Goal: Complete application form: Complete application form

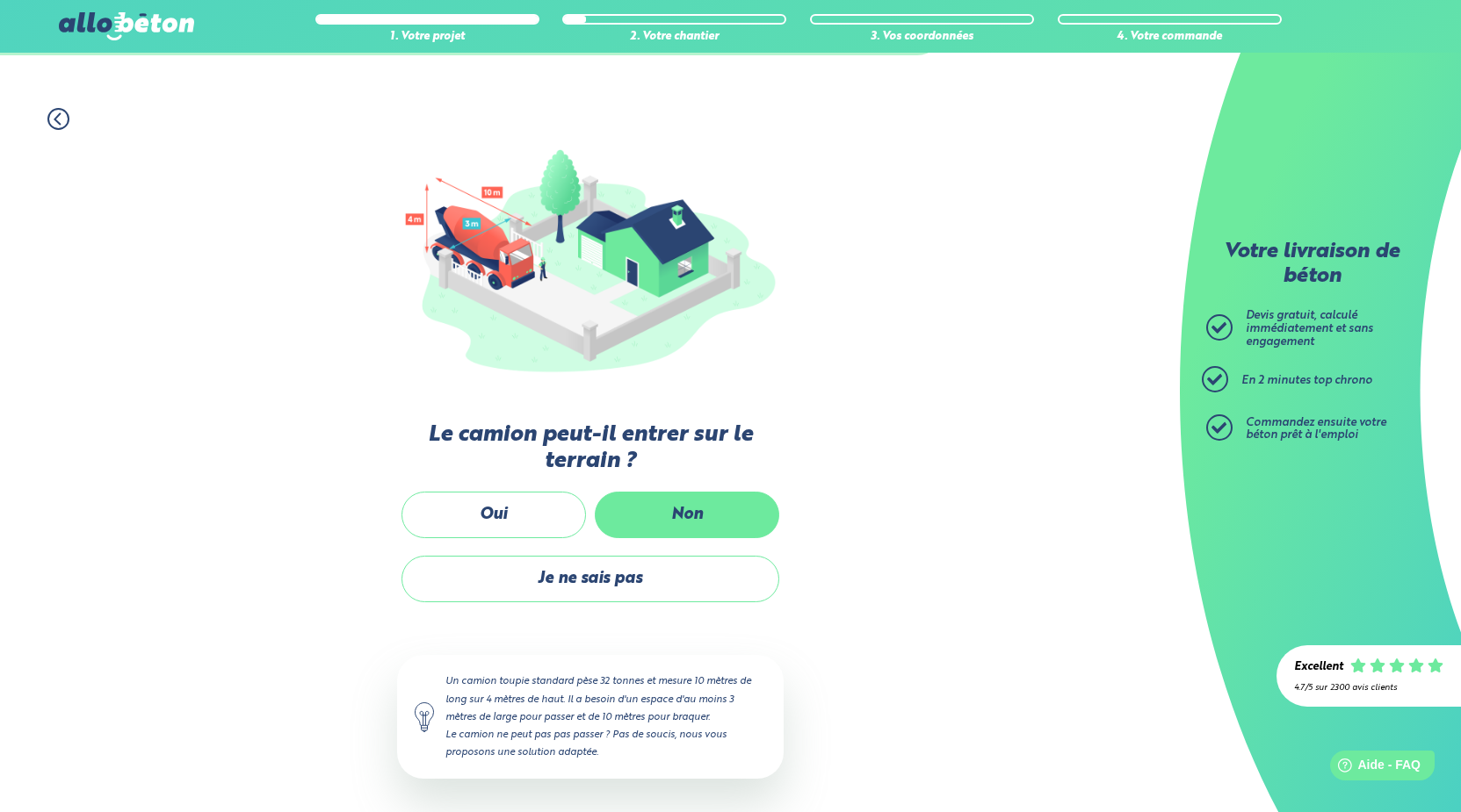
click at [653, 512] on label "Non" at bounding box center [687, 515] width 184 height 47
click at [0, 0] on input "Non" at bounding box center [0, 0] width 0 height 0
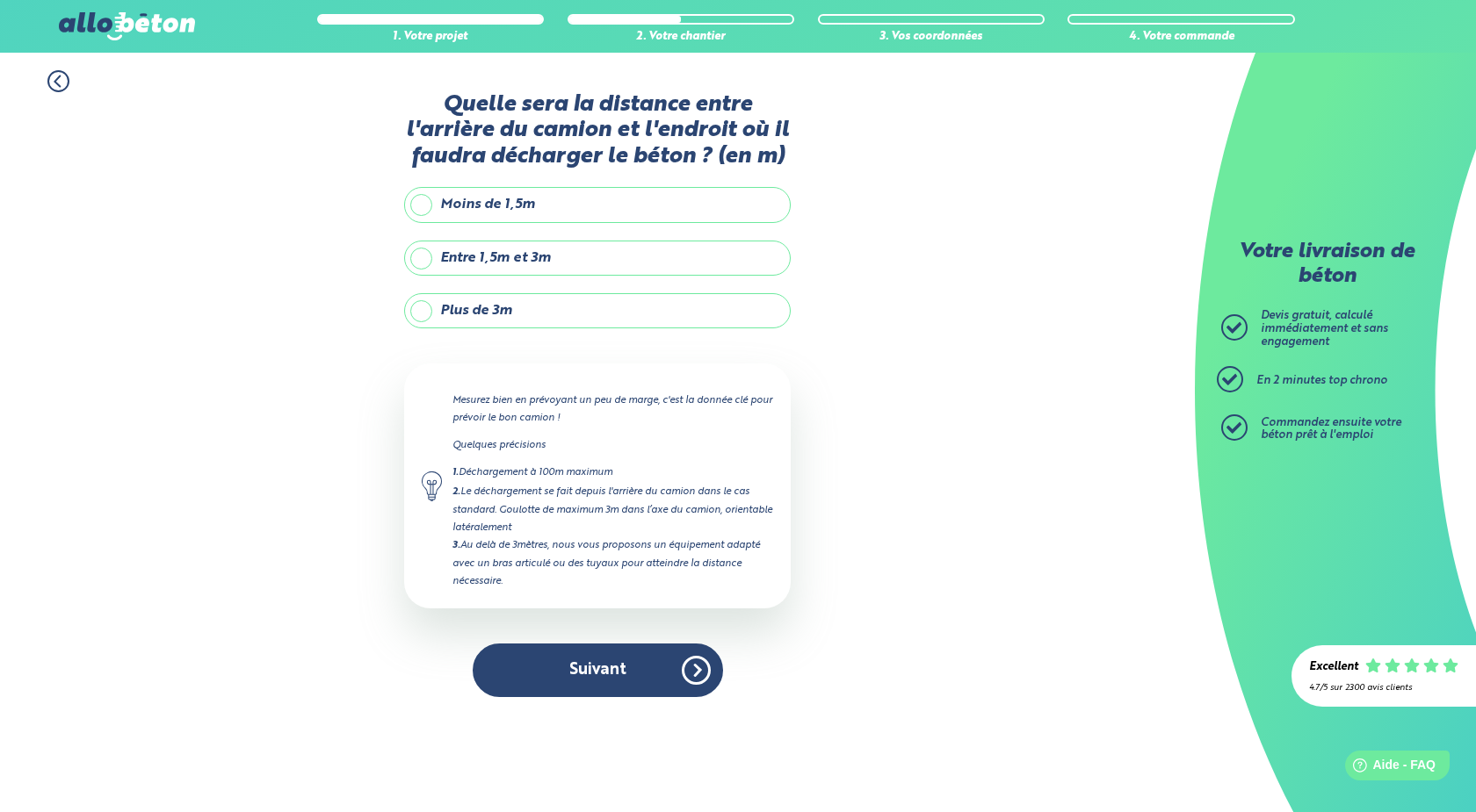
click at [418, 311] on label "Plus de 3m" at bounding box center [597, 311] width 386 height 35
click at [0, 0] on input "Plus de 3m" at bounding box center [0, 0] width 0 height 0
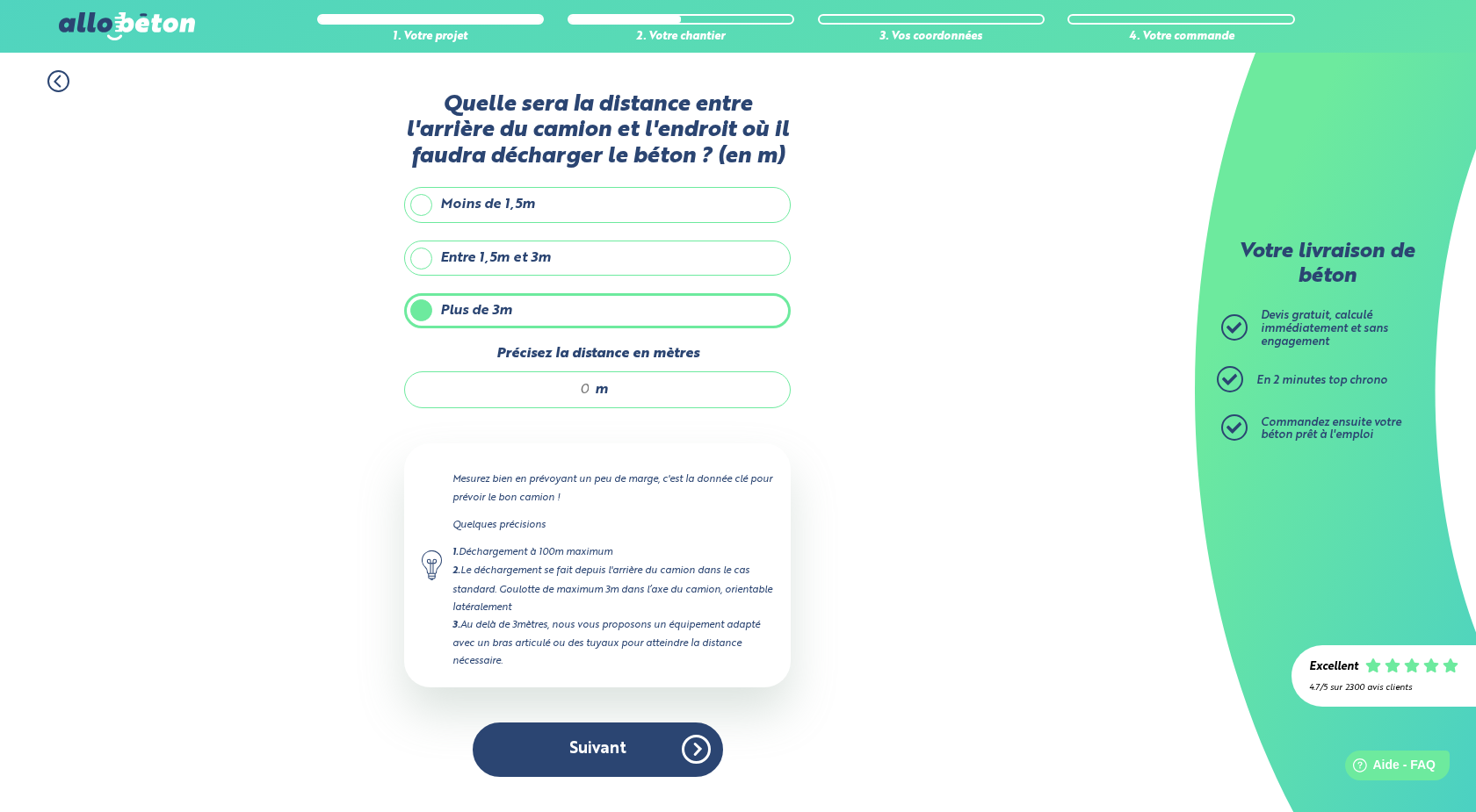
drag, startPoint x: 589, startPoint y: 392, endPoint x: 553, endPoint y: 392, distance: 36.0
click at [553, 392] on input "Précisez la distance en mètres" at bounding box center [506, 390] width 168 height 18
type input "20"
click at [593, 756] on button "Suivant" at bounding box center [597, 750] width 250 height 54
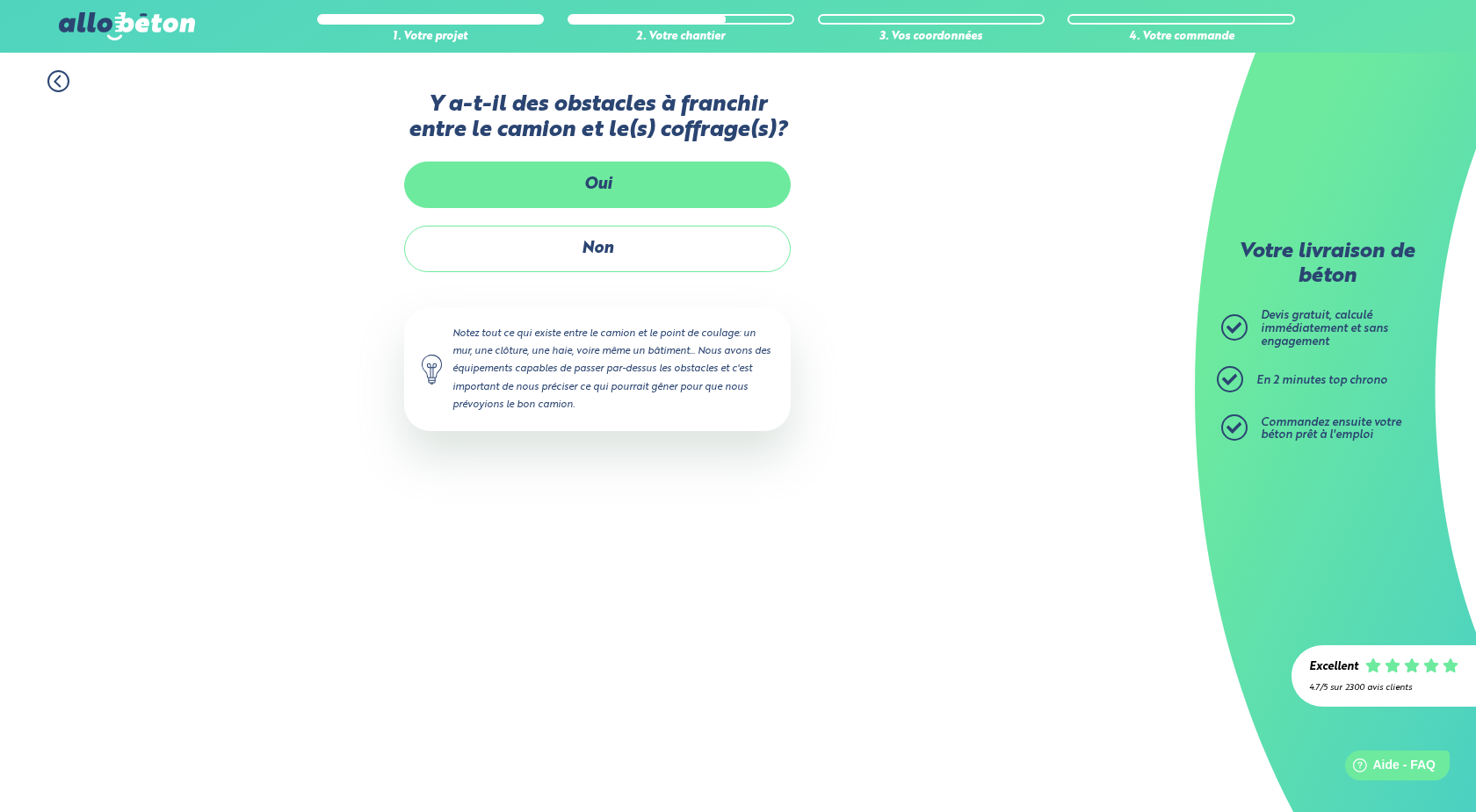
click at [575, 187] on label "Oui" at bounding box center [597, 185] width 386 height 47
click at [0, 0] on input "Oui" at bounding box center [0, 0] width 0 height 0
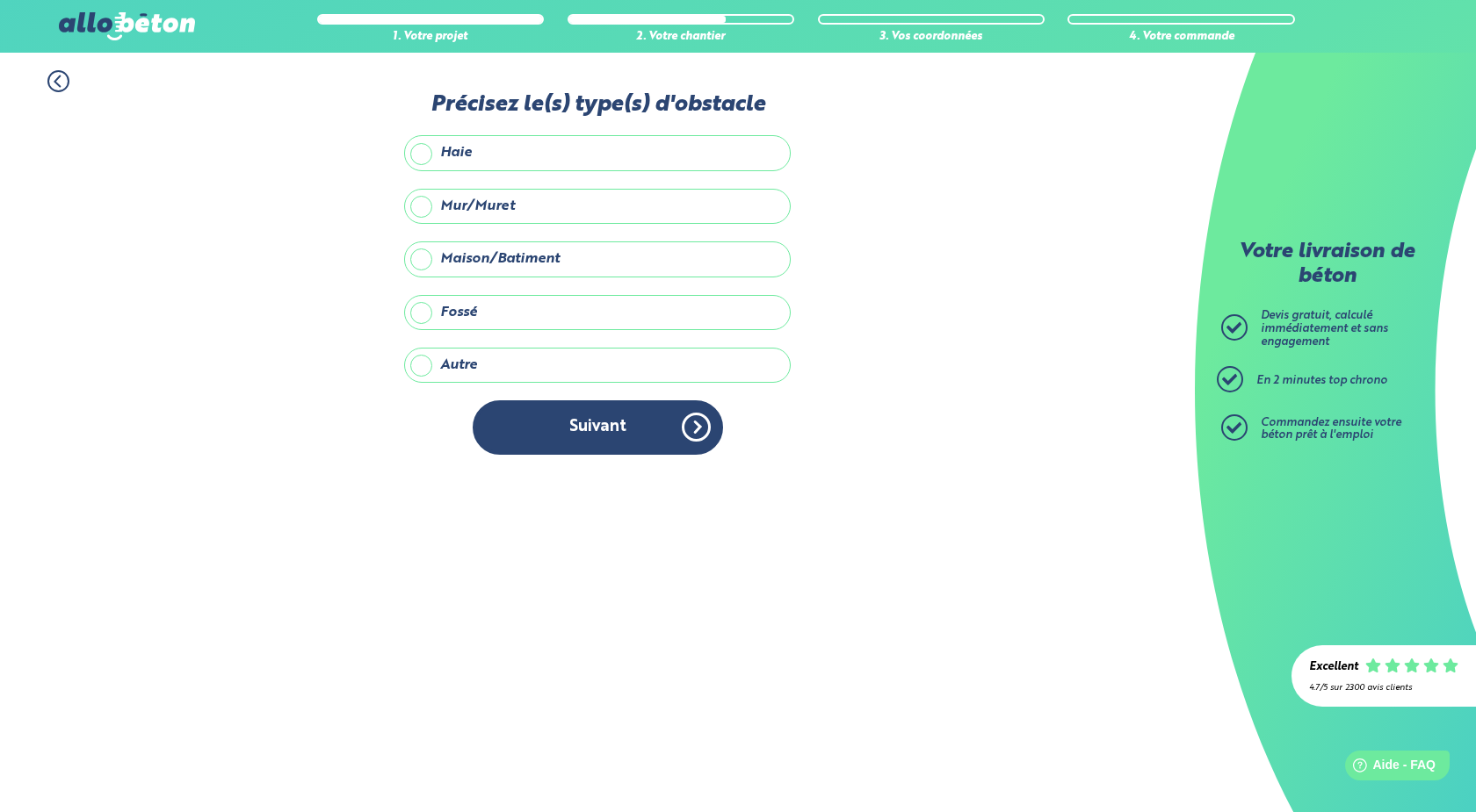
click at [425, 205] on label "Mur/Muret" at bounding box center [597, 206] width 386 height 35
click at [0, 0] on input "Mur/Muret" at bounding box center [0, 0] width 0 height 0
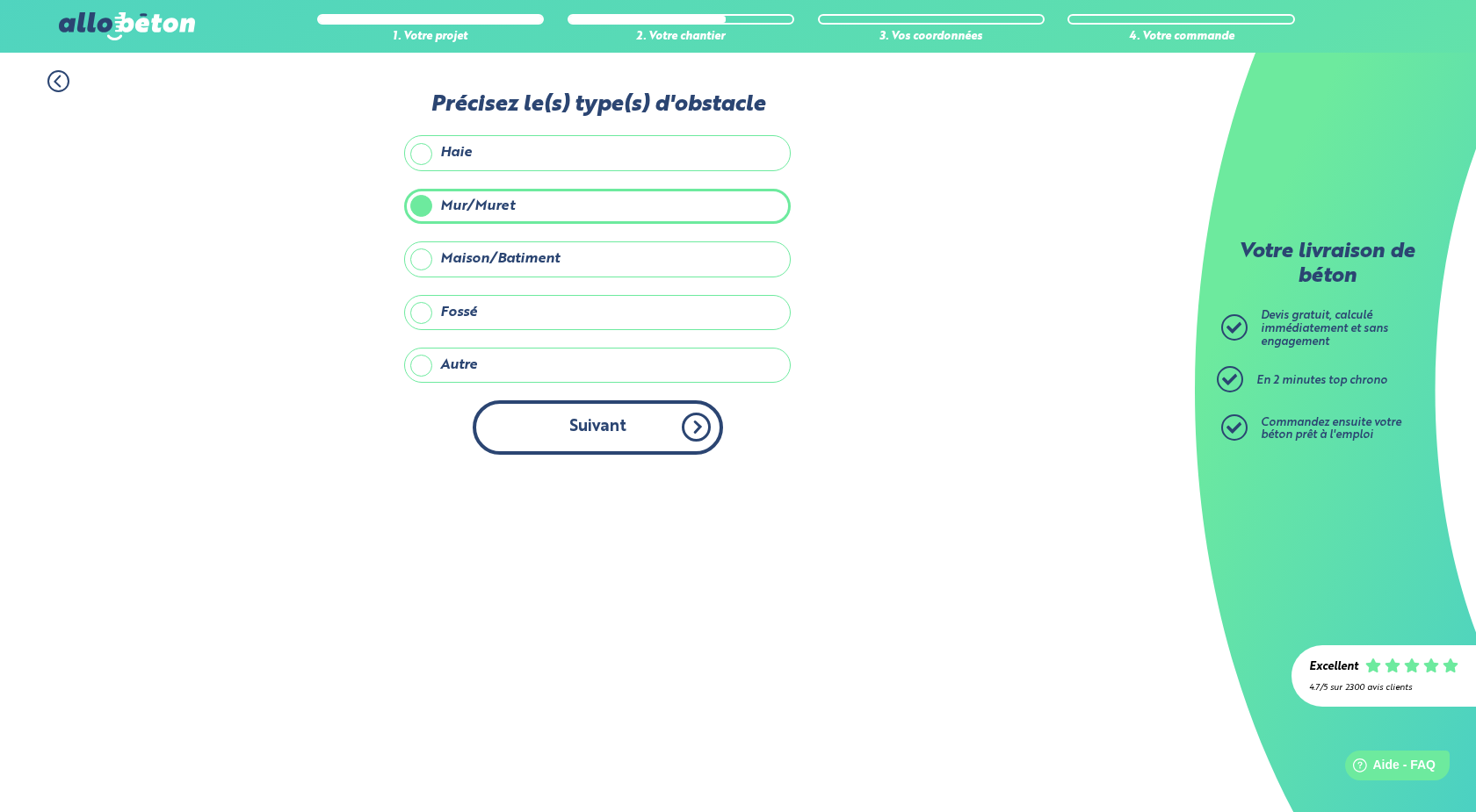
click at [597, 431] on button "Suivant" at bounding box center [597, 428] width 250 height 54
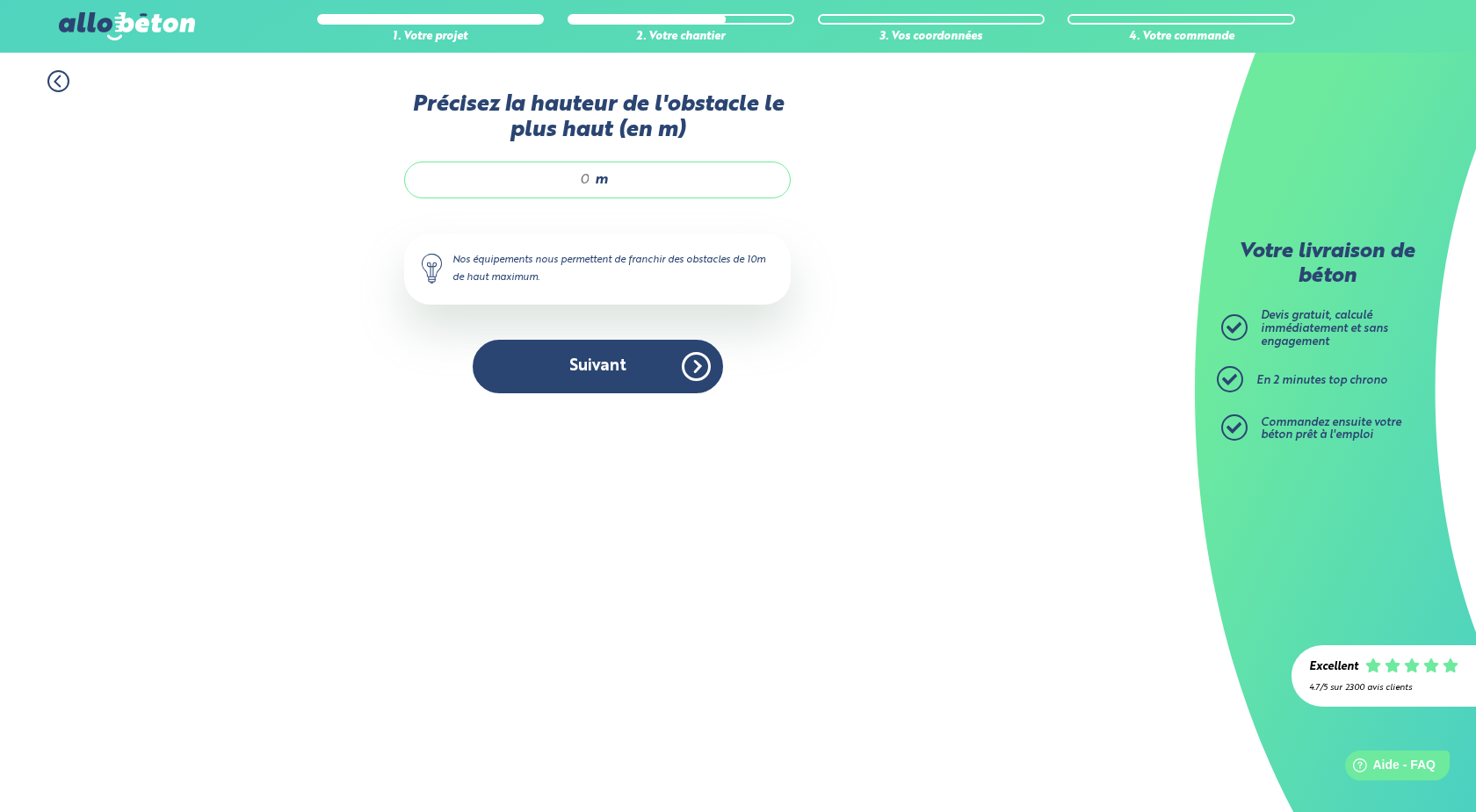
drag, startPoint x: 589, startPoint y: 181, endPoint x: 570, endPoint y: 181, distance: 19.0
click at [570, 181] on input "Précisez la hauteur de l'obstacle le plus haut (en m)" at bounding box center [506, 180] width 168 height 18
type input "4"
click at [591, 372] on button "Suivant" at bounding box center [597, 366] width 250 height 54
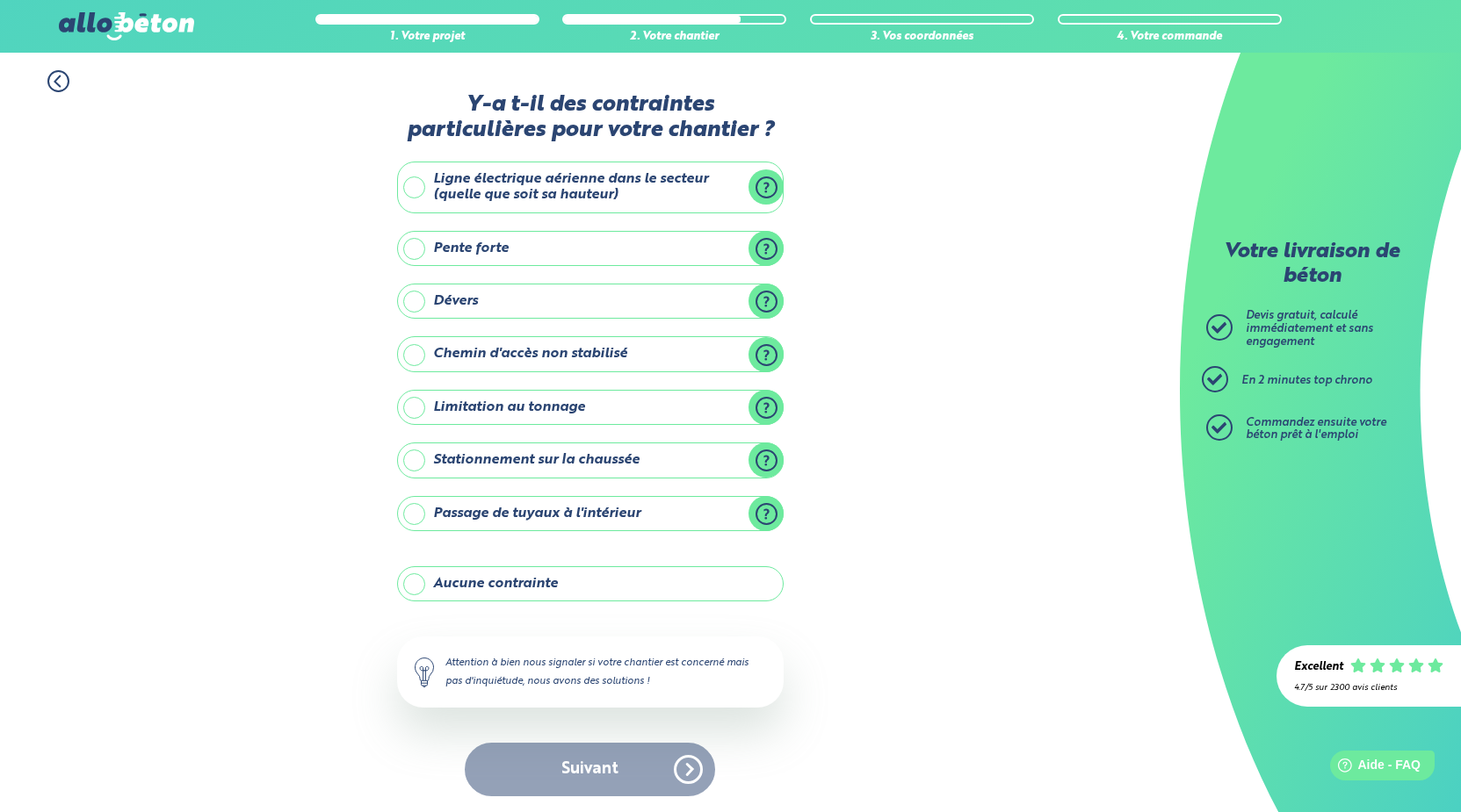
click at [417, 459] on label "Stationnement sur la chaussée" at bounding box center [590, 460] width 386 height 35
click at [0, 0] on input "Stationnement sur la chaussée" at bounding box center [0, 0] width 0 height 0
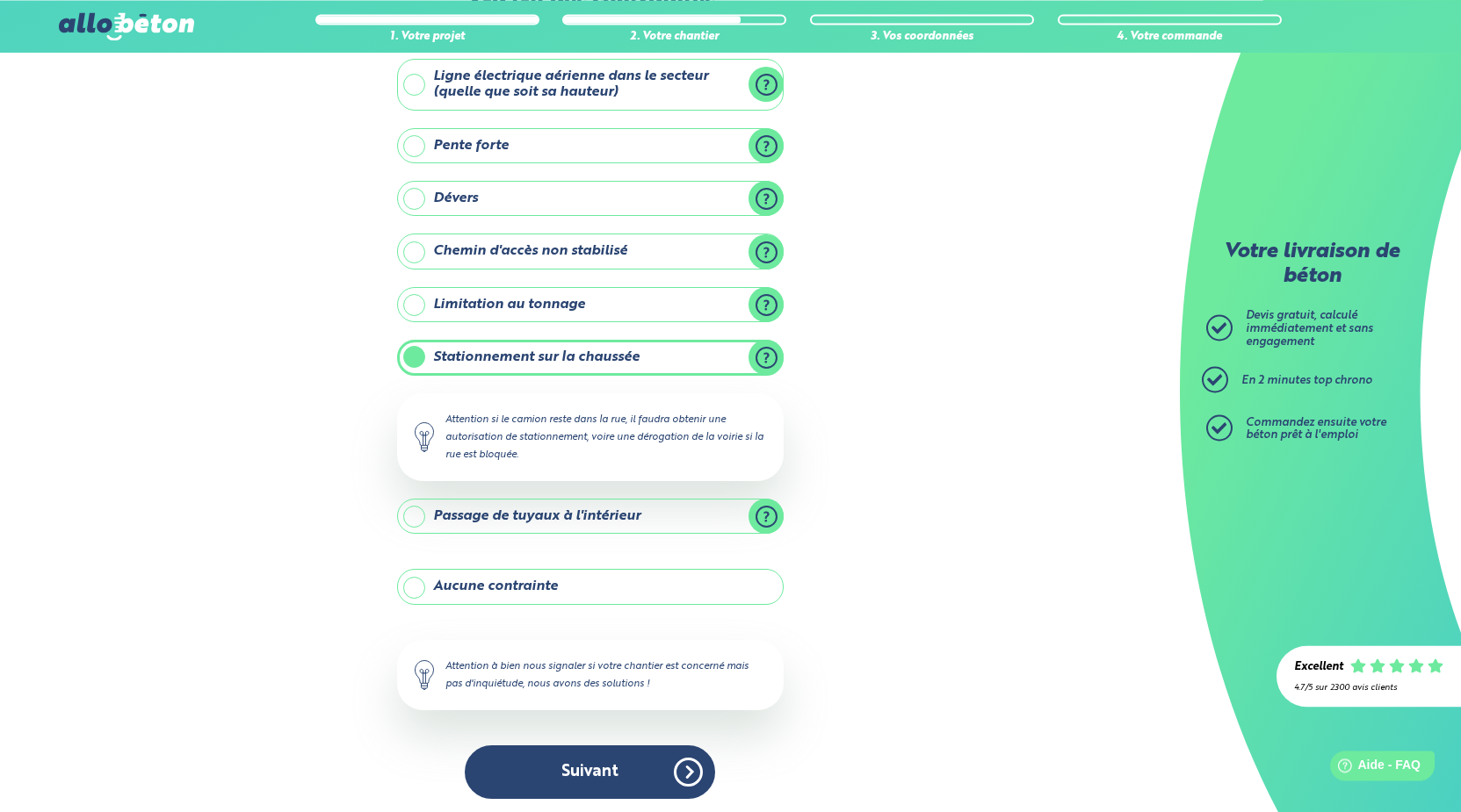
scroll to position [107, 0]
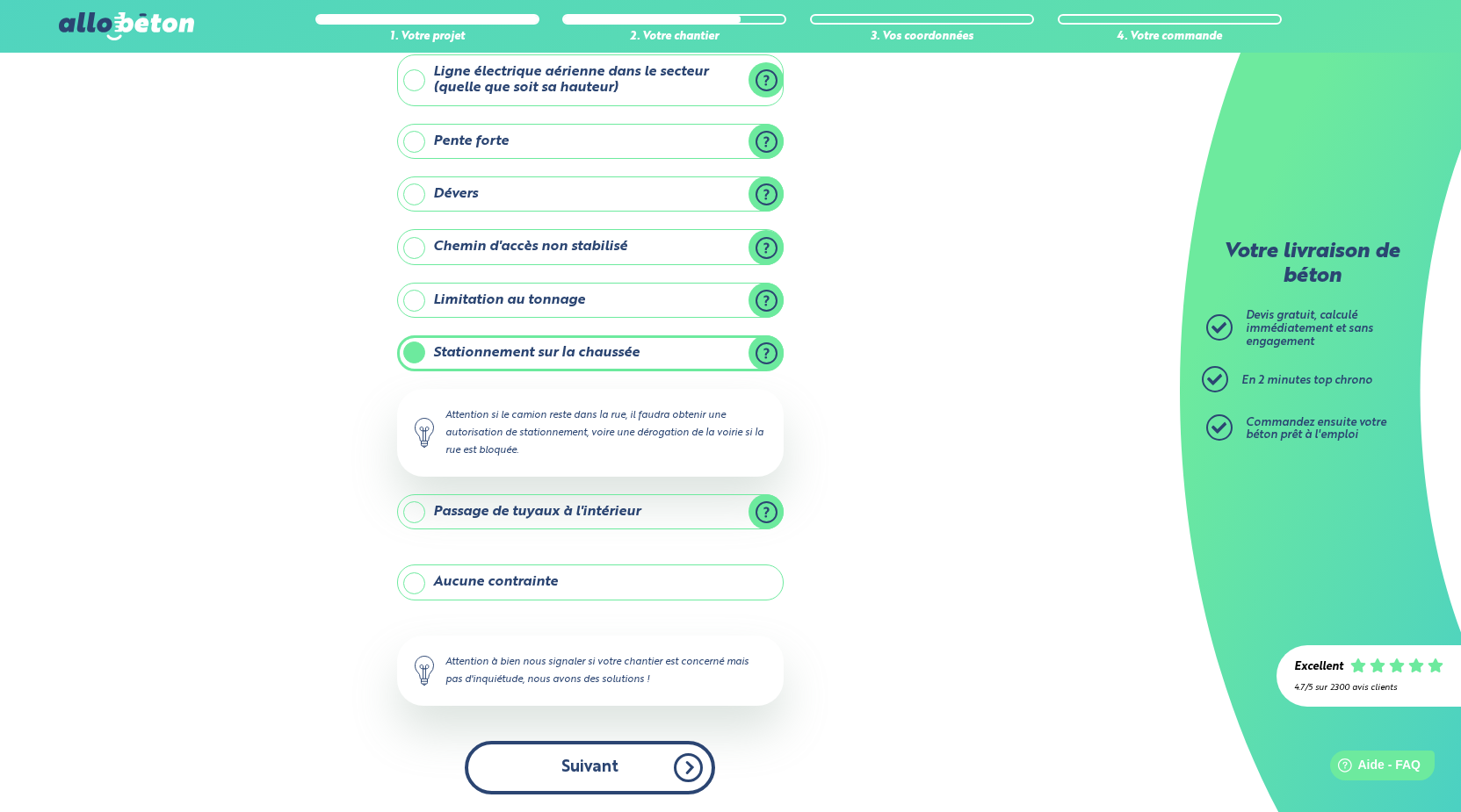
click at [583, 769] on button "Suivant" at bounding box center [589, 768] width 250 height 54
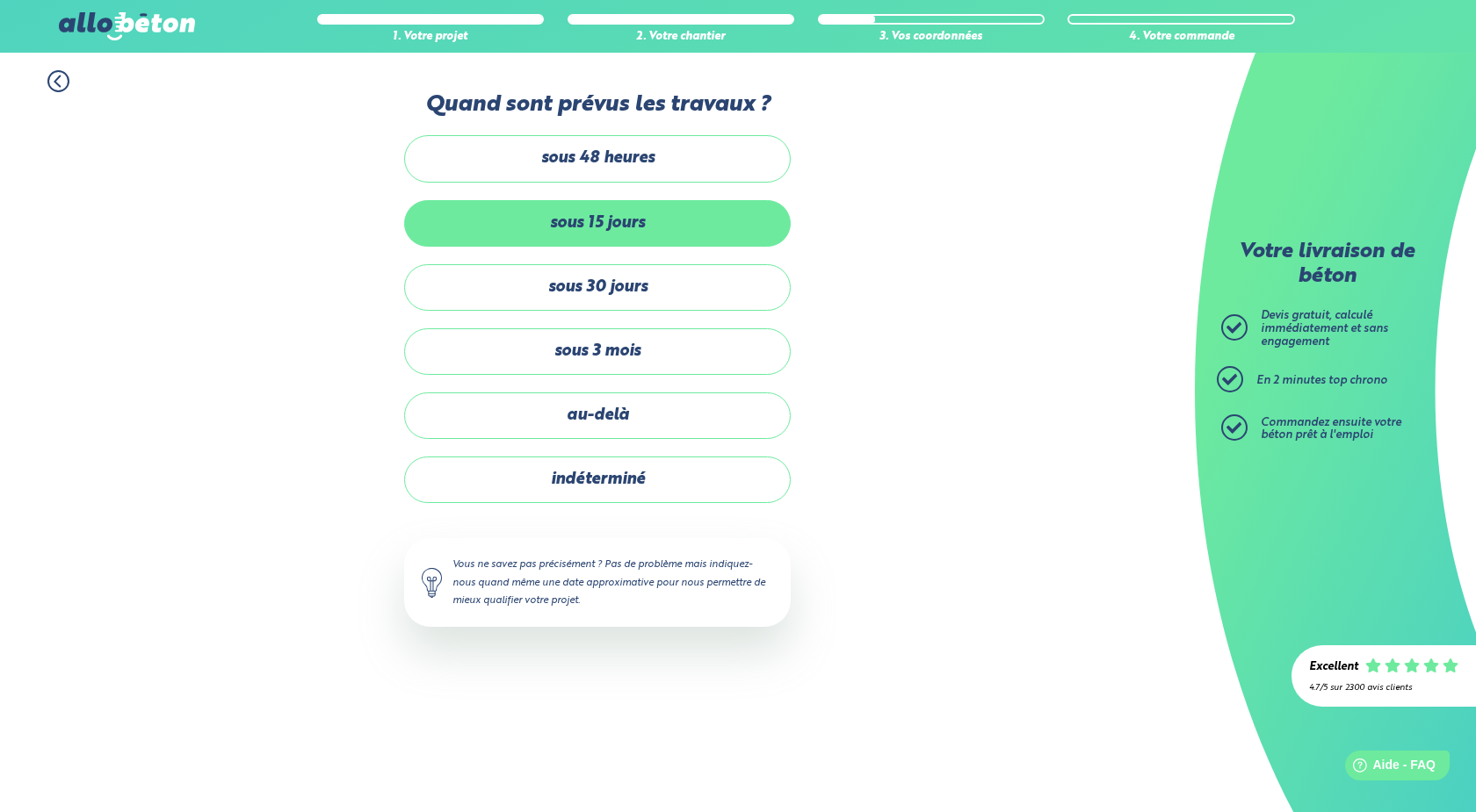
click at [558, 223] on label "sous 15 jours" at bounding box center [597, 223] width 386 height 47
click at [0, 0] on input "sous 15 jours" at bounding box center [0, 0] width 0 height 0
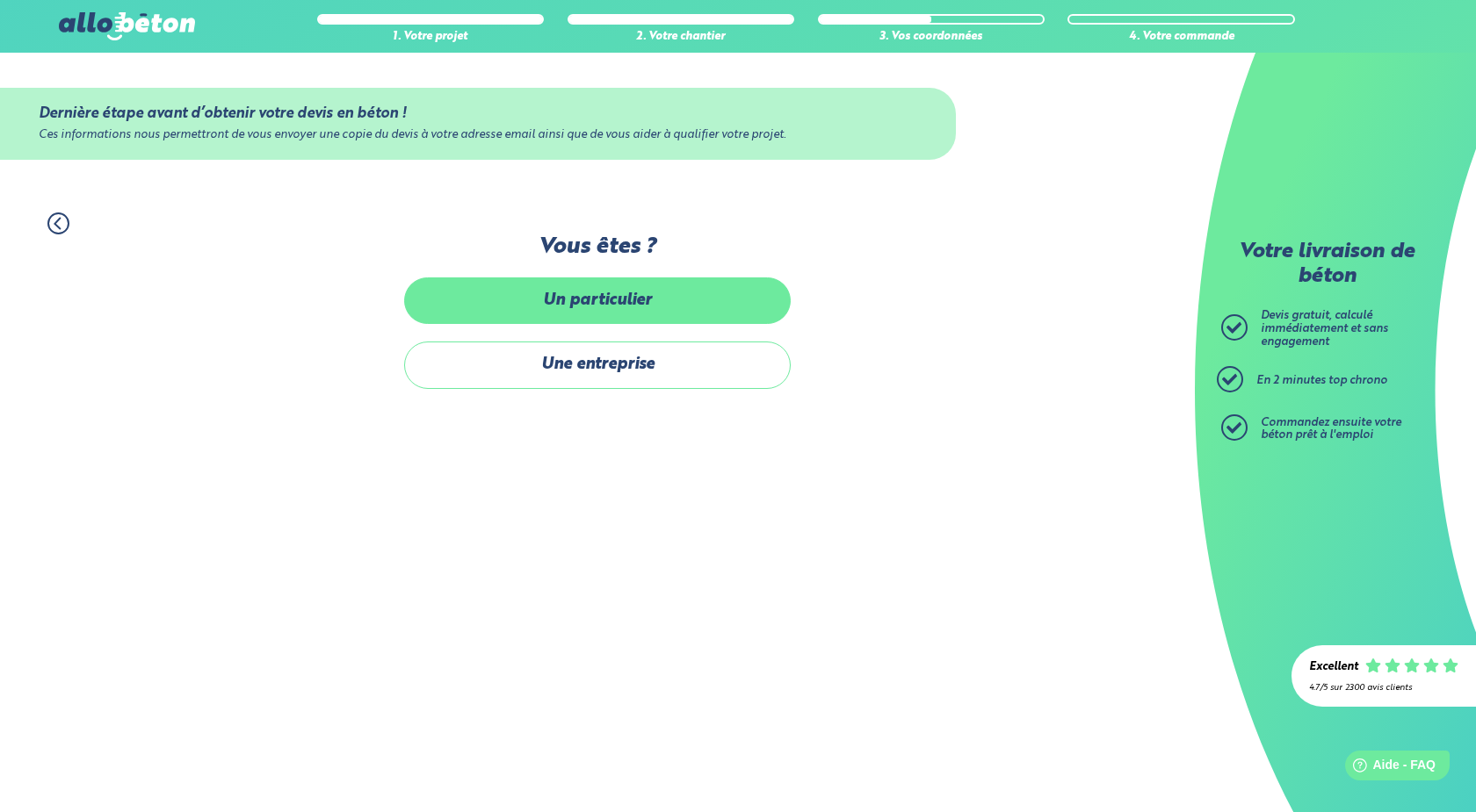
click at [588, 299] on label "Un particulier" at bounding box center [597, 300] width 386 height 47
click at [0, 0] on input "Un particulier" at bounding box center [0, 0] width 0 height 0
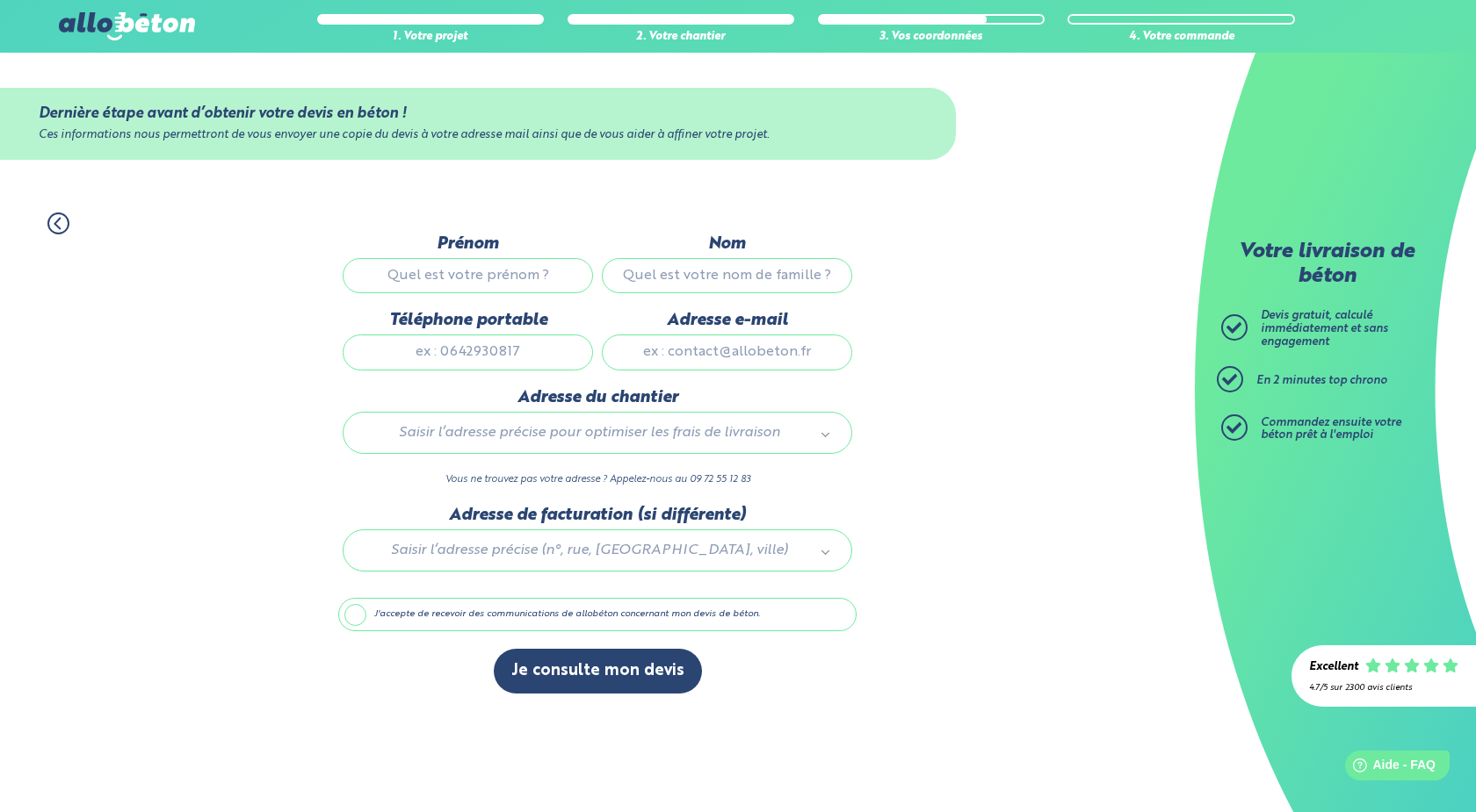
click at [553, 277] on input "Prénom" at bounding box center [467, 276] width 250 height 35
type input "jacky"
click at [701, 278] on input "Nom" at bounding box center [727, 276] width 250 height 35
type input "pouponneau"
click at [522, 354] on input "Téléphone portable" at bounding box center [467, 353] width 250 height 35
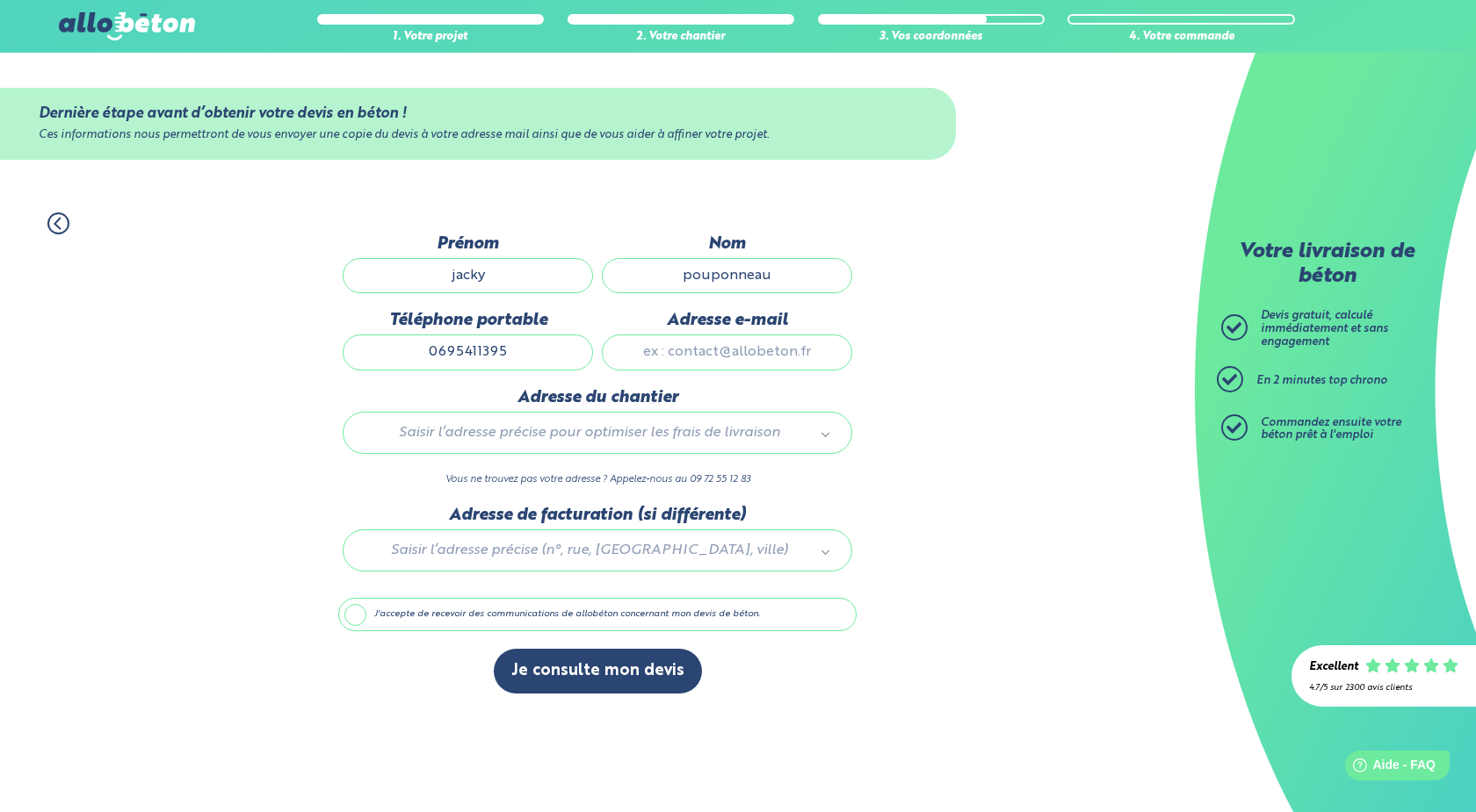
type input "0695411395"
click at [704, 359] on input "Adresse e-mail" at bounding box center [727, 353] width 250 height 35
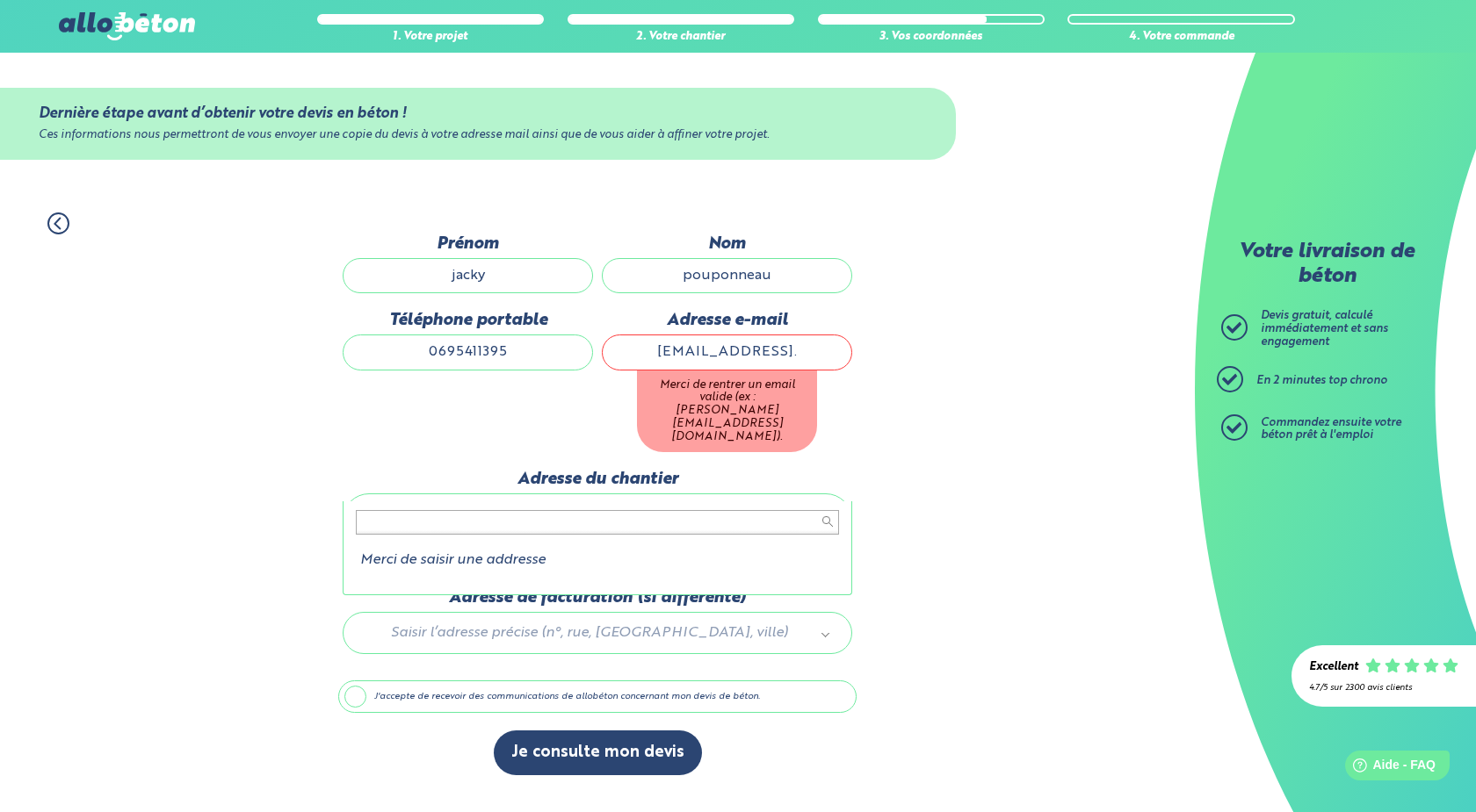
scroll to position [6, 0]
click at [836, 354] on input "[EMAIL_ADDRESS]." at bounding box center [727, 353] width 250 height 35
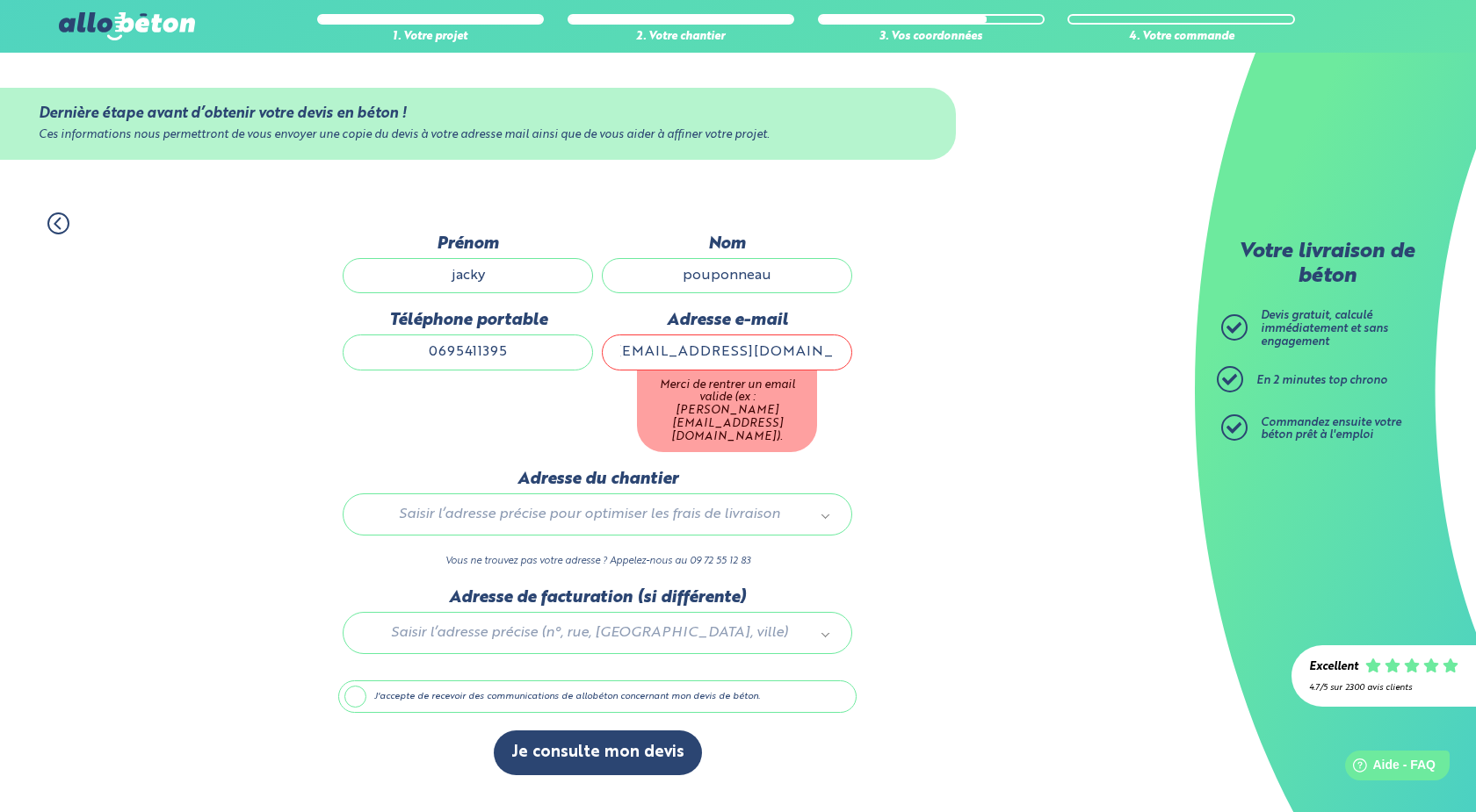
scroll to position [0, 17]
type input "[EMAIL_ADDRESS][DOMAIN_NAME]"
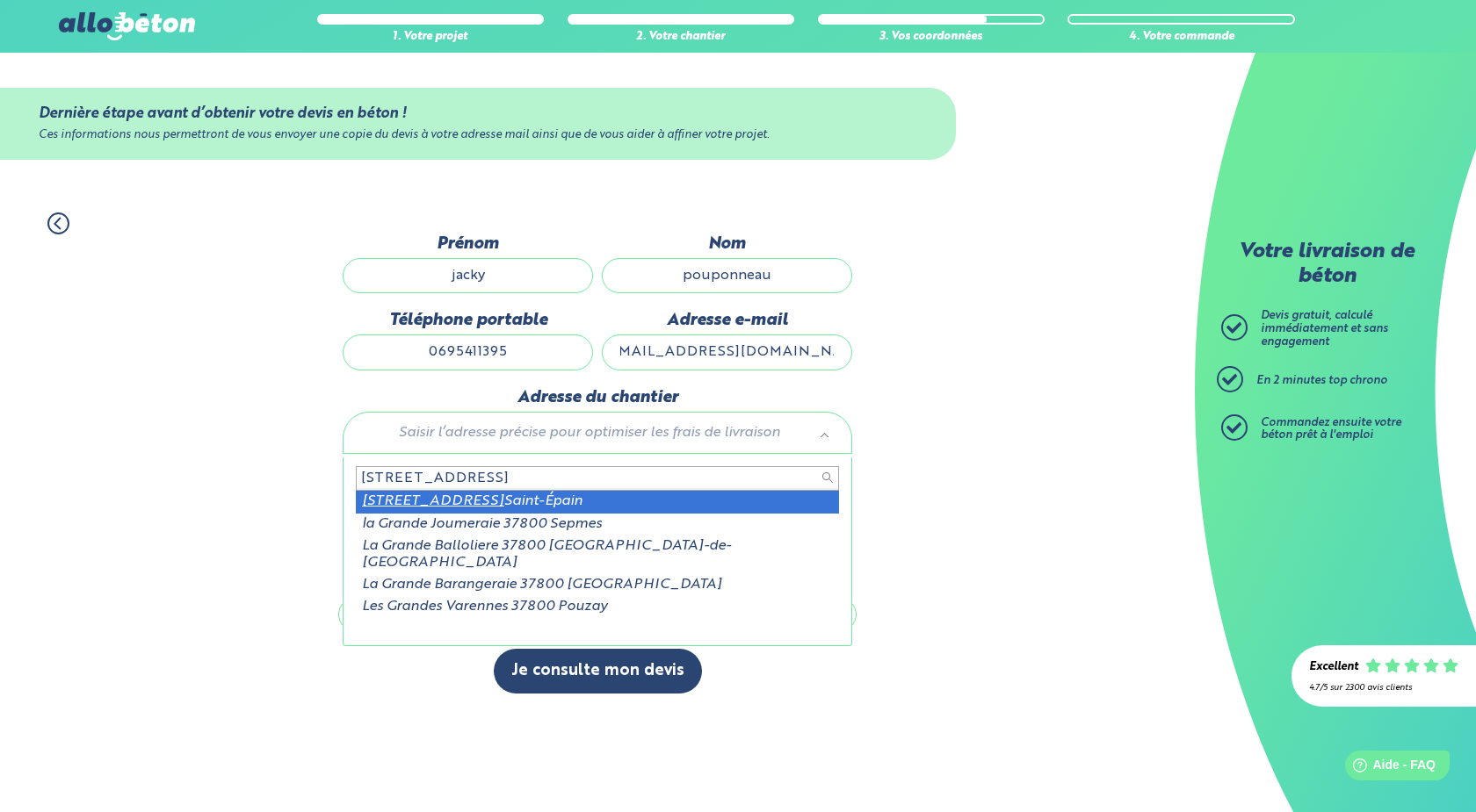
type input "[STREET_ADDRESS]"
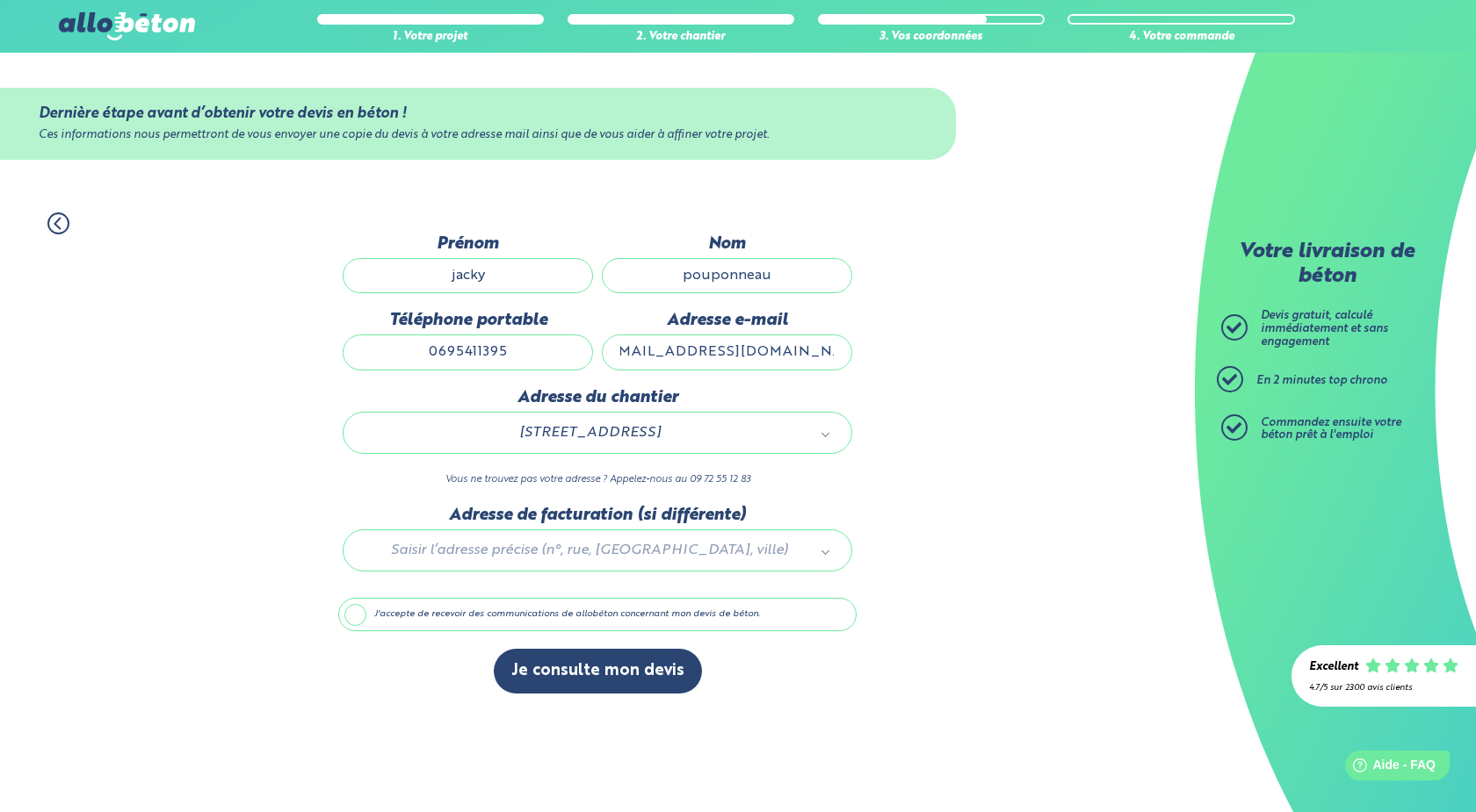
click at [568, 555] on div at bounding box center [597, 548] width 518 height 84
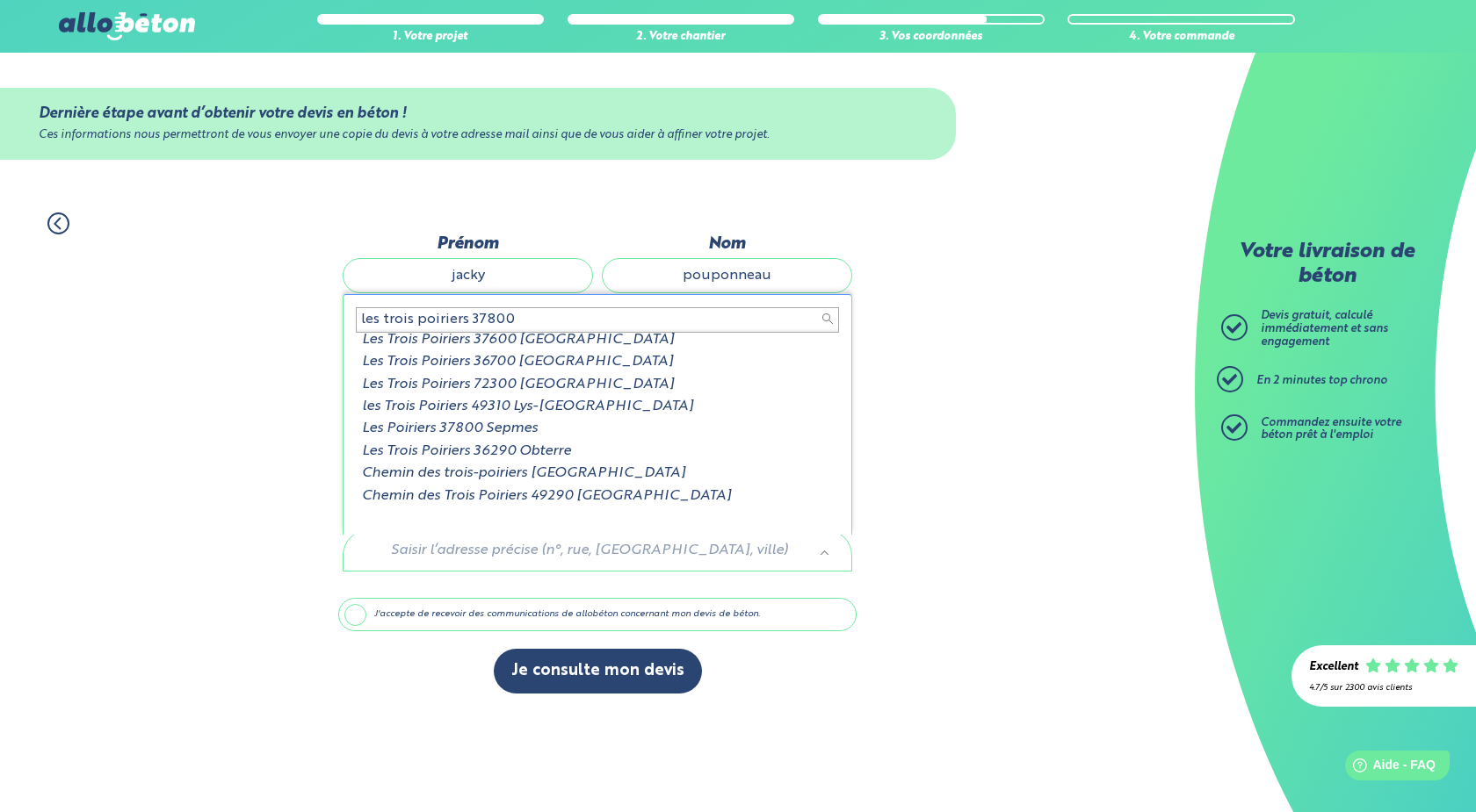
scroll to position [0, 0]
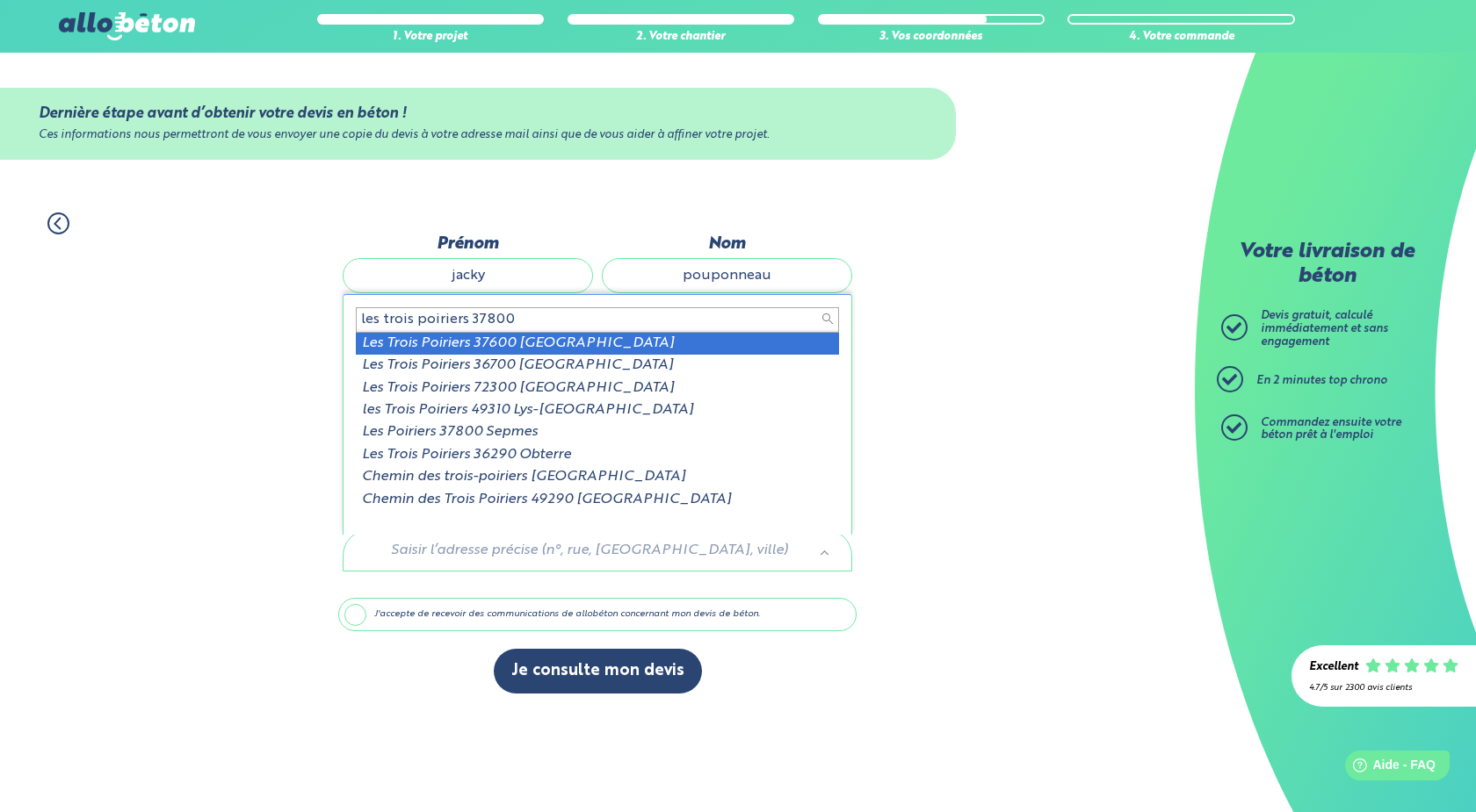
drag, startPoint x: 360, startPoint y: 321, endPoint x: 464, endPoint y: 323, distance: 104.0
click at [464, 323] on input "les trois poiriers 37800" at bounding box center [597, 319] width 483 height 24
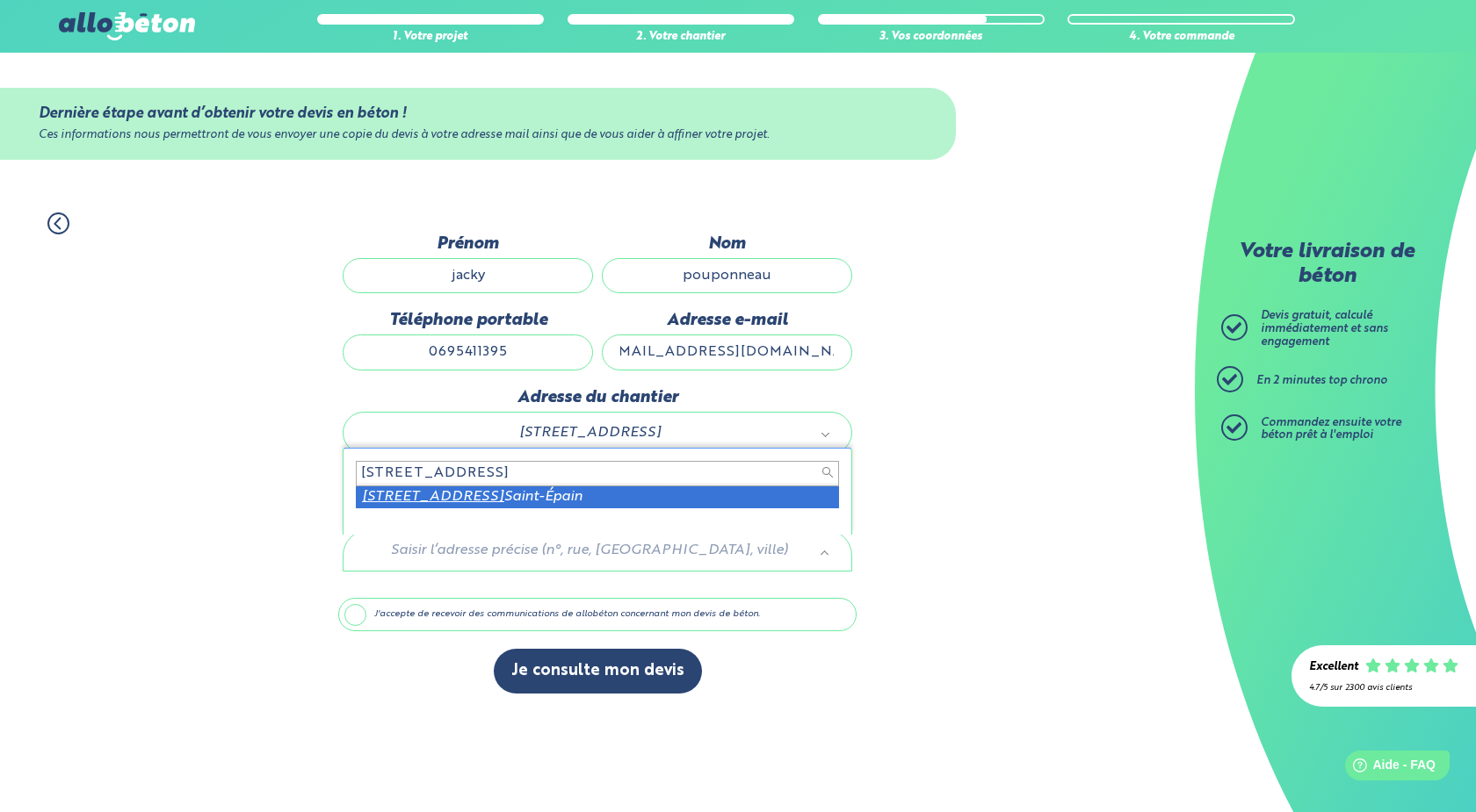
type input "[STREET_ADDRESS]"
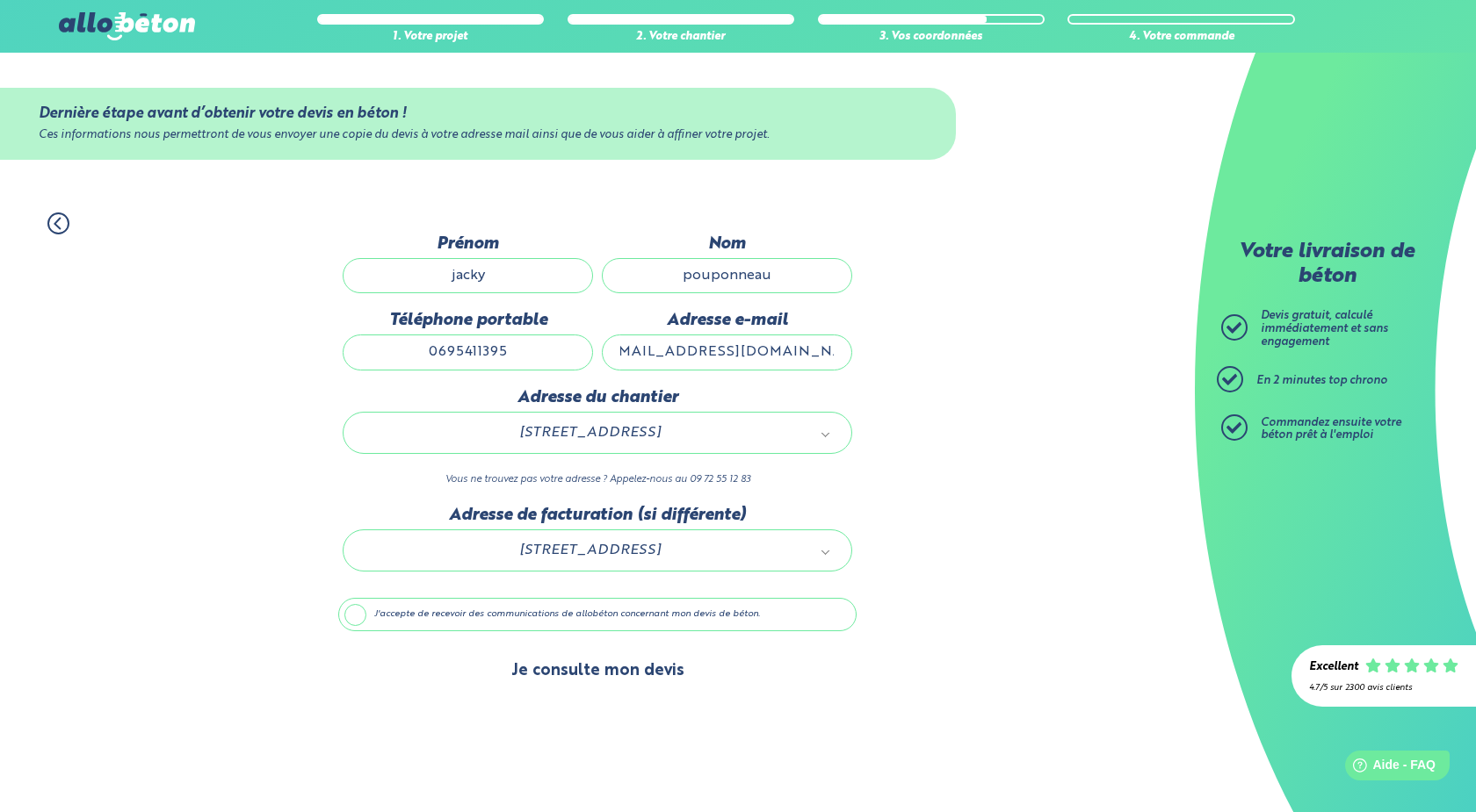
click at [586, 676] on button "Je consulte mon devis" at bounding box center [598, 672] width 208 height 45
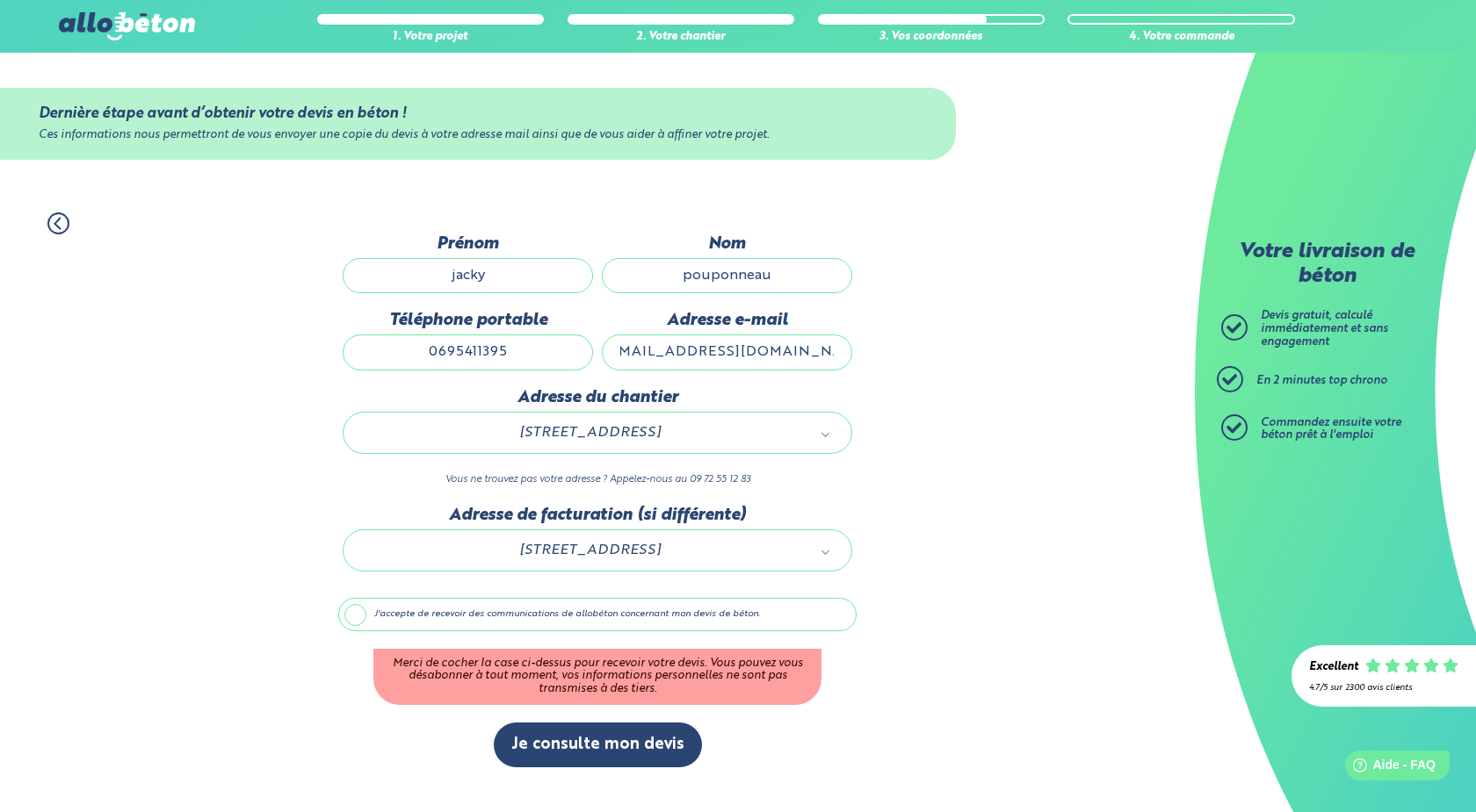
click at [440, 621] on label "J'accepte de recevoir des communications de allobéton concernant mon devis de b…" at bounding box center [597, 615] width 518 height 33
click at [0, 0] on input "J'accepte de recevoir des communications de allobéton concernant mon devis de b…" at bounding box center [0, 0] width 0 height 0
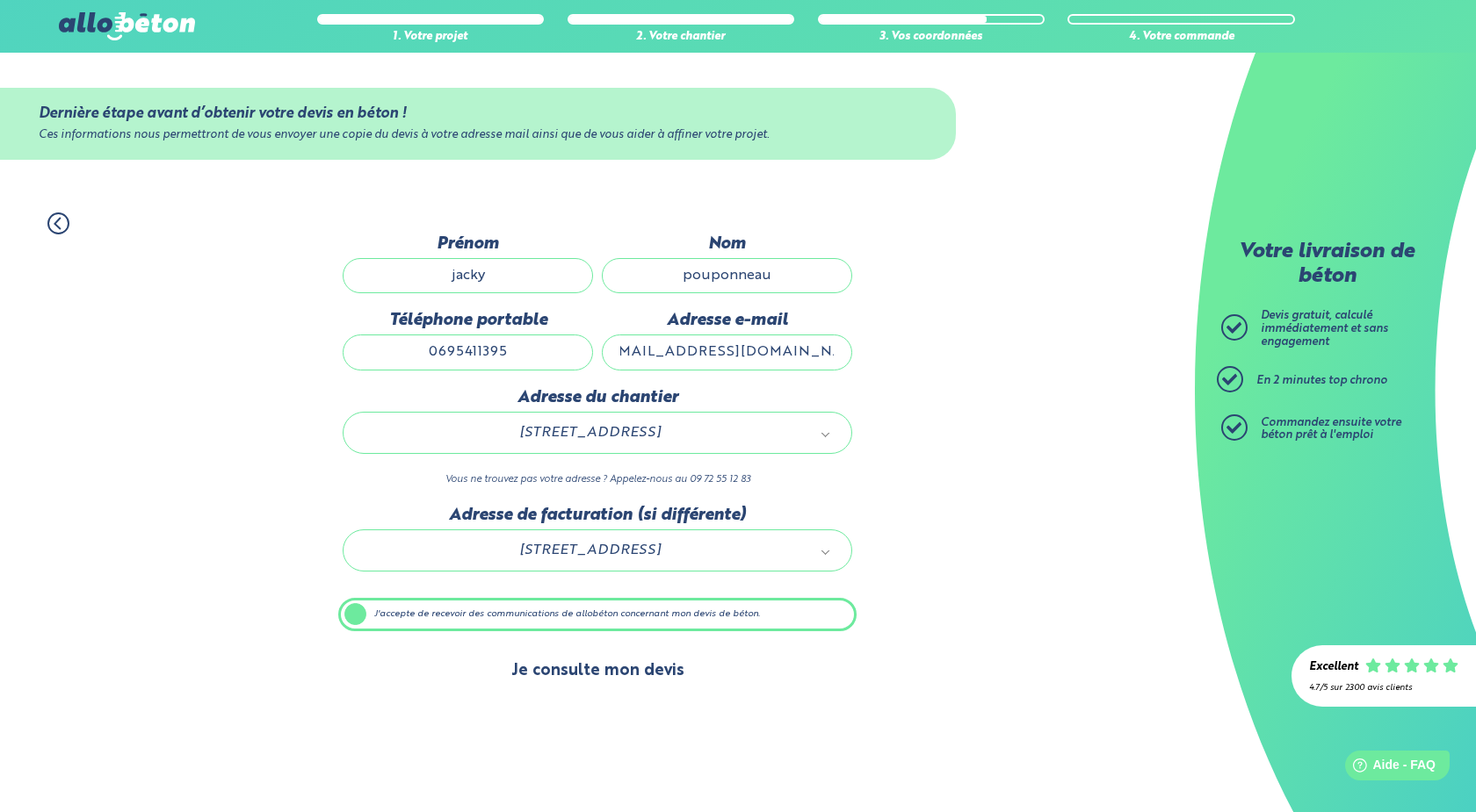
click at [586, 679] on button "Je consulte mon devis" at bounding box center [598, 672] width 208 height 45
